Goal: Task Accomplishment & Management: Use online tool/utility

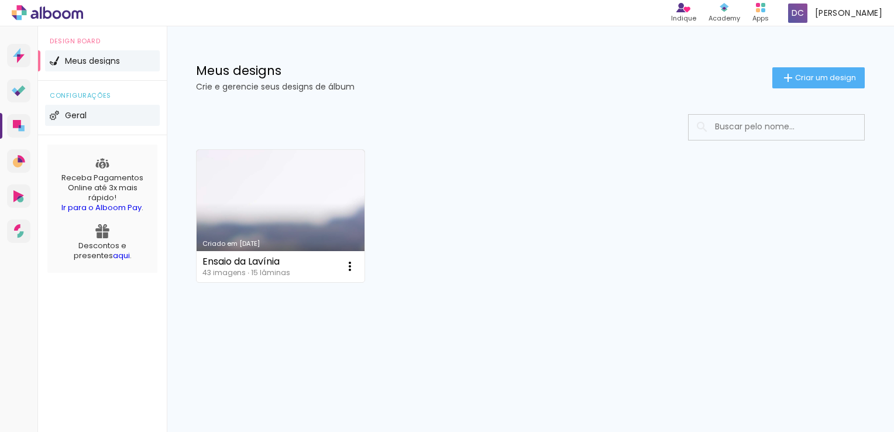
click at [67, 118] on span "Geral" at bounding box center [76, 115] width 22 height 8
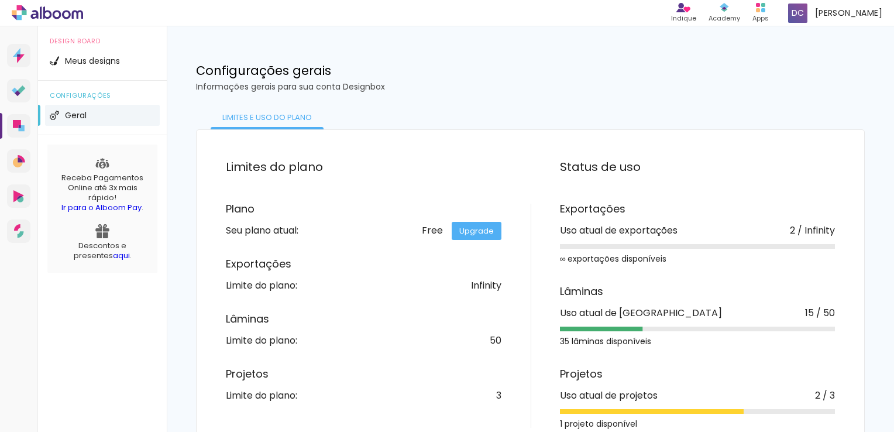
click at [536, 184] on div "Status de uso Exportações Uso atual de exportações 2 / Infinity ∞ exportações d…" at bounding box center [683, 293] width 305 height 269
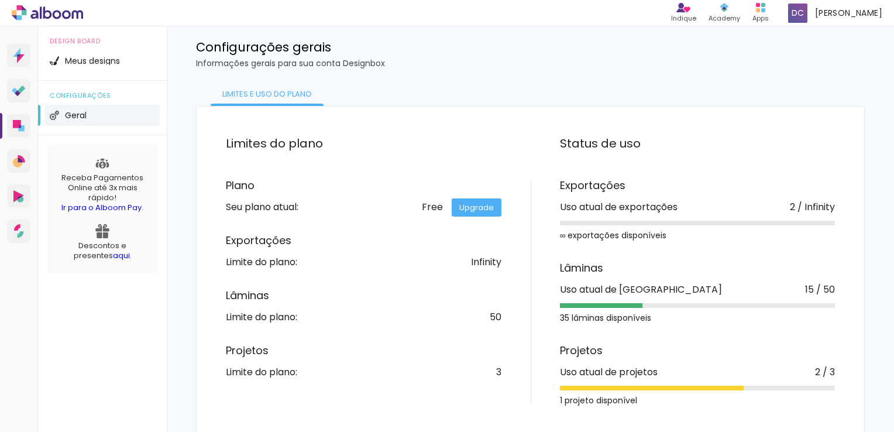
scroll to position [25, 0]
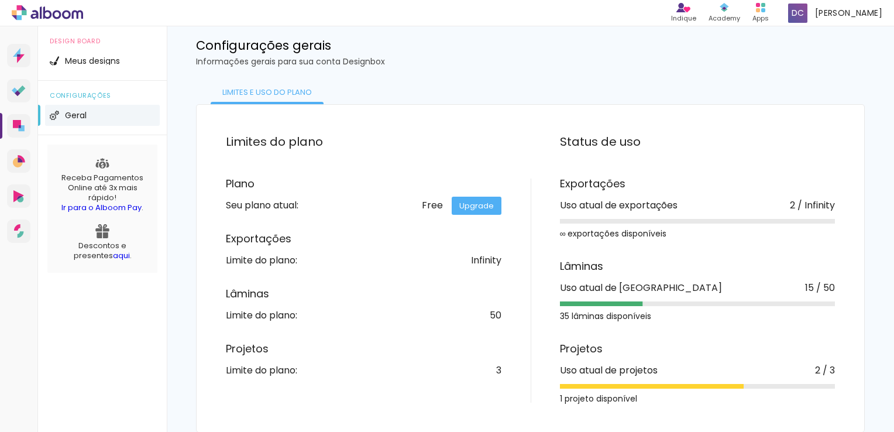
click at [59, 114] on img at bounding box center [54, 115] width 9 height 9
click at [19, 162] on icon at bounding box center [18, 162] width 10 height 10
click at [812, 18] on div "David Carvalho Conta Alboom" at bounding box center [835, 13] width 104 height 23
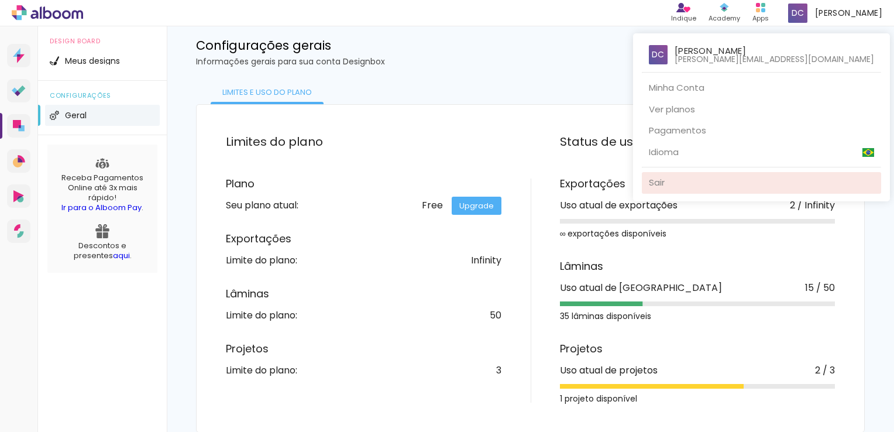
click at [761, 181] on link "Sair" at bounding box center [761, 183] width 239 height 22
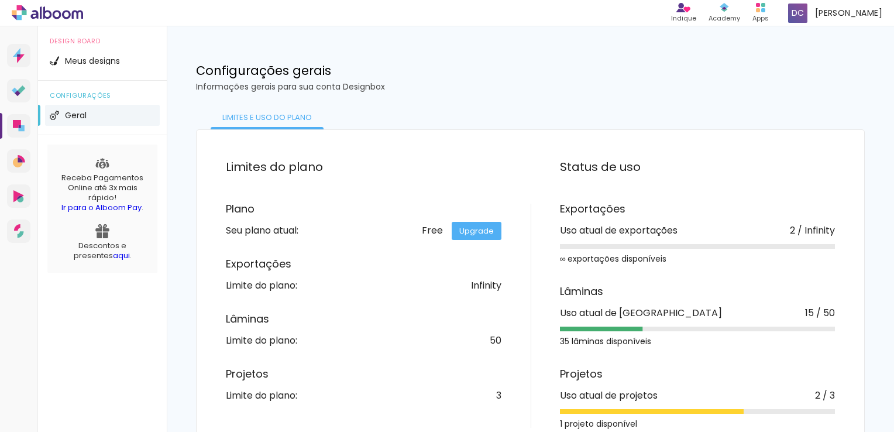
click at [573, 404] on div "Projetos Uso atual de projetos 2 / 3 1 projeto disponível" at bounding box center [698, 398] width 276 height 59
drag, startPoint x: 574, startPoint y: 411, endPoint x: 448, endPoint y: 54, distance: 378.1
click at [448, 54] on div "Configurações gerais Informações gerais para sua conta Designbox" at bounding box center [530, 64] width 727 height 76
click at [23, 99] on link "Proof Sistema de seleção e venda de fotos" at bounding box center [18, 90] width 23 height 23
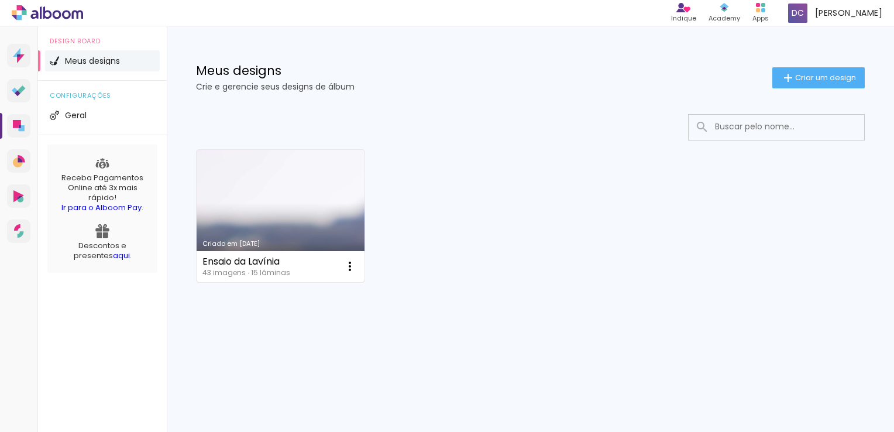
click at [317, 266] on div "Ensaio da Lavínia 43 imagens ∙ 15 lâminas Abrir Fazer uma cópia Excluir" at bounding box center [281, 266] width 168 height 31
click at [285, 216] on link "Criado em [DATE]" at bounding box center [281, 216] width 168 height 132
click at [113, 253] on link "aqui" at bounding box center [121, 255] width 17 height 11
click at [255, 252] on div "Ensaio da Lavínia 43 imagens ∙ 15 lâminas Abrir Fazer uma cópia Excluir" at bounding box center [281, 266] width 168 height 31
click at [318, 220] on link "Criado em [DATE]" at bounding box center [281, 216] width 168 height 132
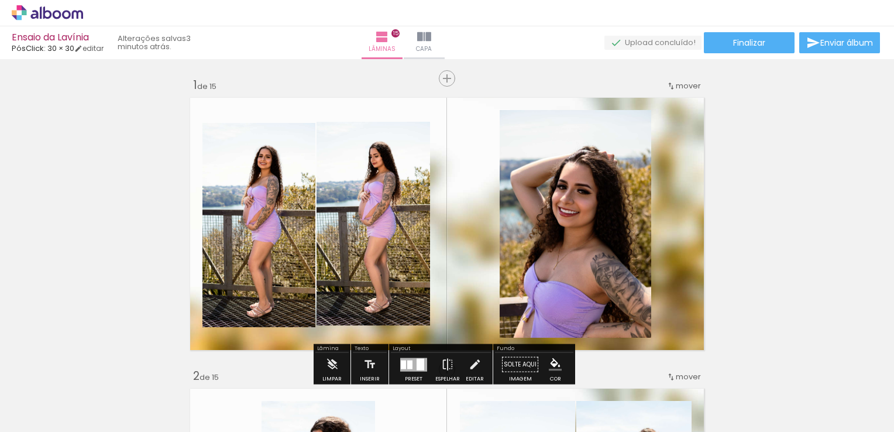
click at [0, 0] on input "Todas as fotos" at bounding box center [0, 0] width 0 height 0
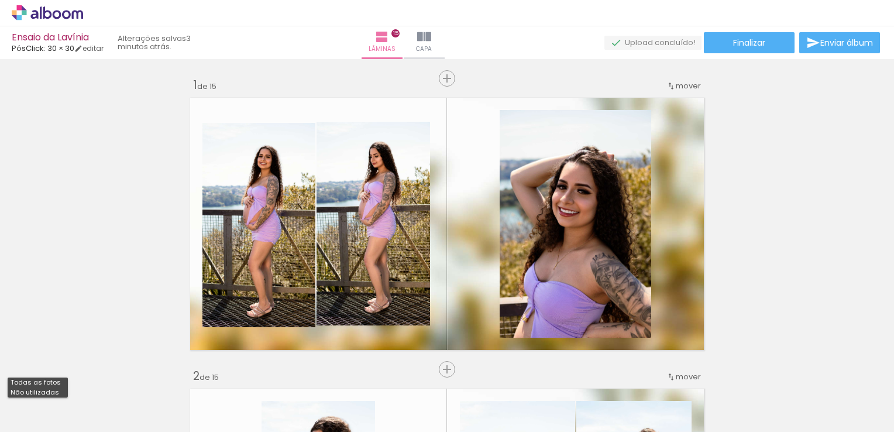
click at [0, 0] on slot "Não utilizadas" at bounding box center [0, 0] width 0 height 0
click at [0, 0] on input "Não utilizadas" at bounding box center [0, 0] width 0 height 0
click at [0, 0] on slot "Todas as fotos" at bounding box center [0, 0] width 0 height 0
type input "Todas as fotos"
click at [89, 46] on link "editar" at bounding box center [88, 48] width 29 height 10
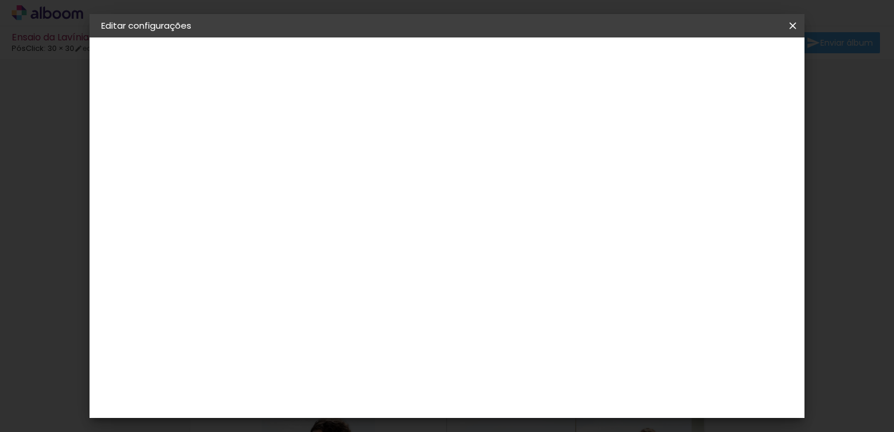
click at [151, 141] on div "PósClick" at bounding box center [142, 144] width 33 height 8
click at [497, 242] on div "Sugerir uma encadernadora" at bounding box center [461, 244] width 73 height 19
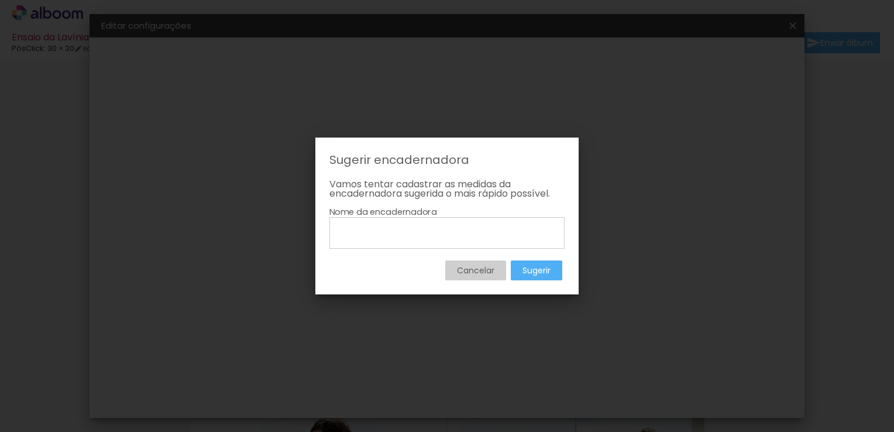
click at [0, 0] on slot "Cancelar" at bounding box center [0, 0] width 0 height 0
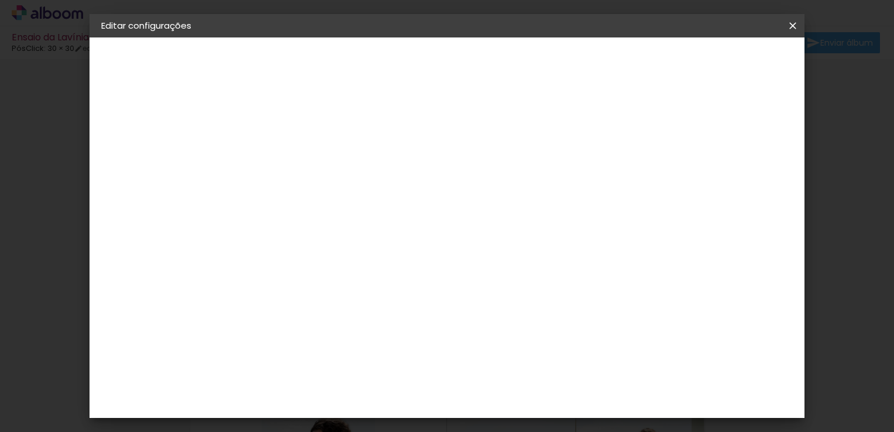
click at [791, 26] on iron-icon at bounding box center [793, 26] width 14 height 12
